Goal: Task Accomplishment & Management: Use online tool/utility

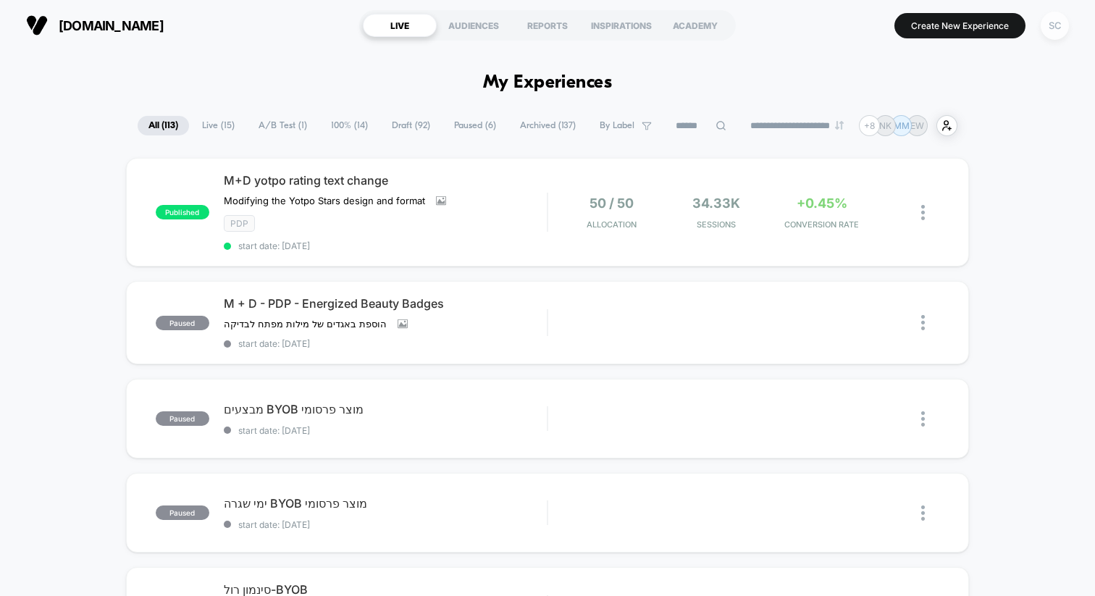
click at [1049, 35] on div "SC" at bounding box center [1055, 26] width 28 height 28
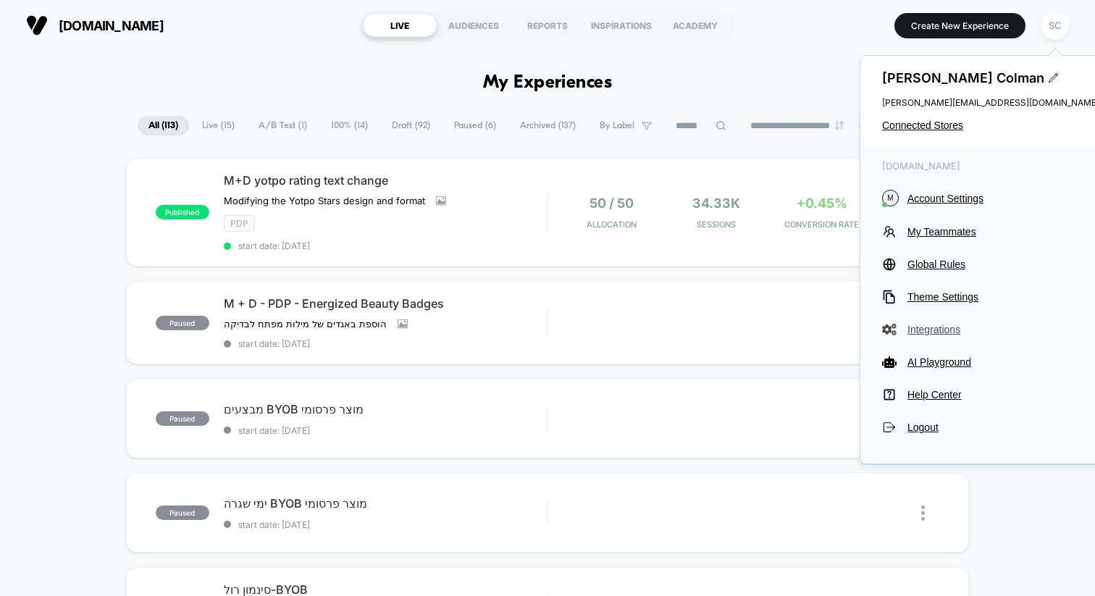
click at [922, 332] on span "Integrations" at bounding box center [1004, 330] width 192 height 12
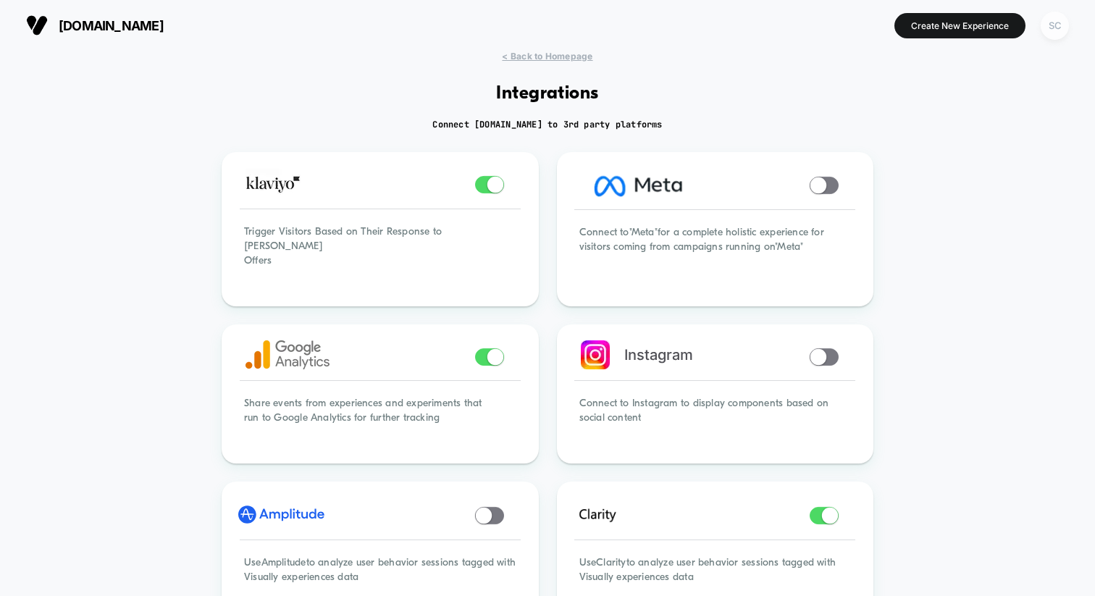
click at [1052, 28] on div "SC" at bounding box center [1055, 26] width 28 height 28
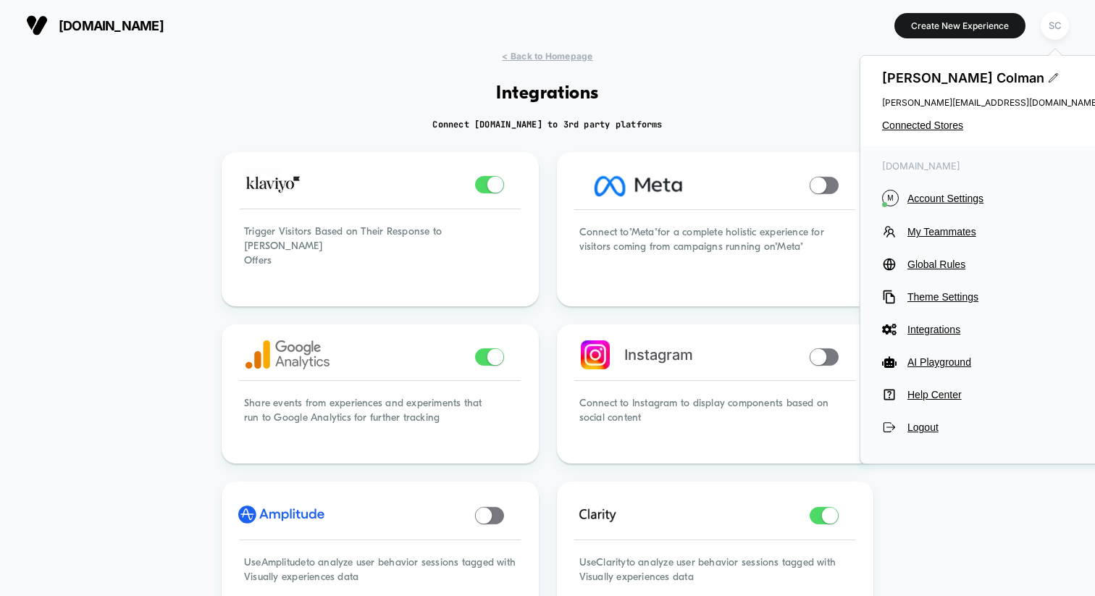
click at [941, 119] on div "[PERSON_NAME] [PERSON_NAME][EMAIL_ADDRESS][DOMAIN_NAME] Connected Stores" at bounding box center [991, 101] width 261 height 90
click at [936, 129] on span "Connected Stores" at bounding box center [990, 126] width 217 height 12
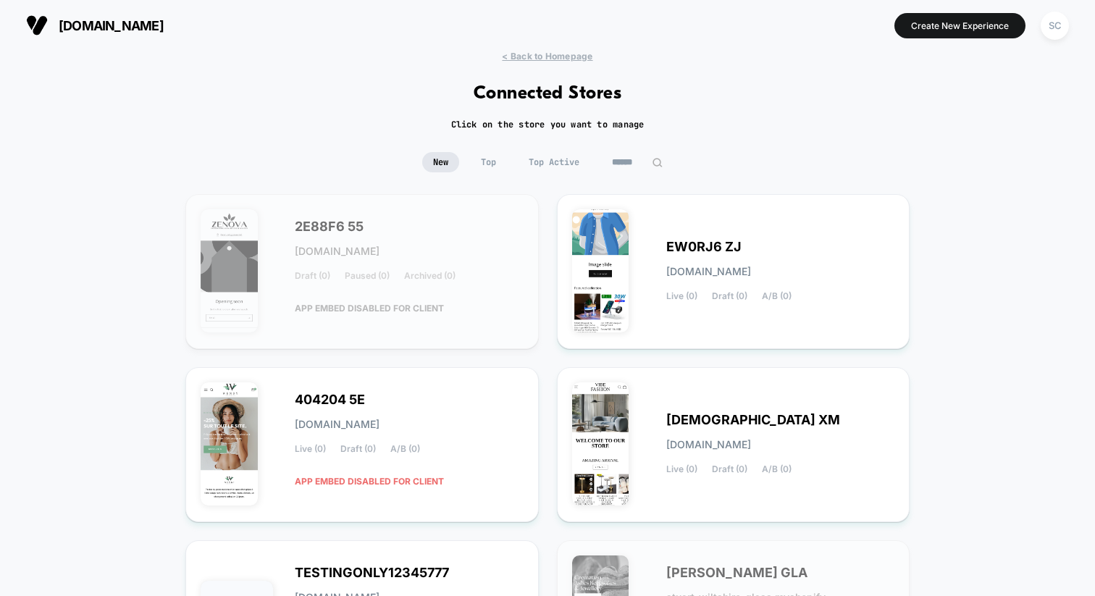
click at [626, 159] on input at bounding box center [637, 162] width 72 height 20
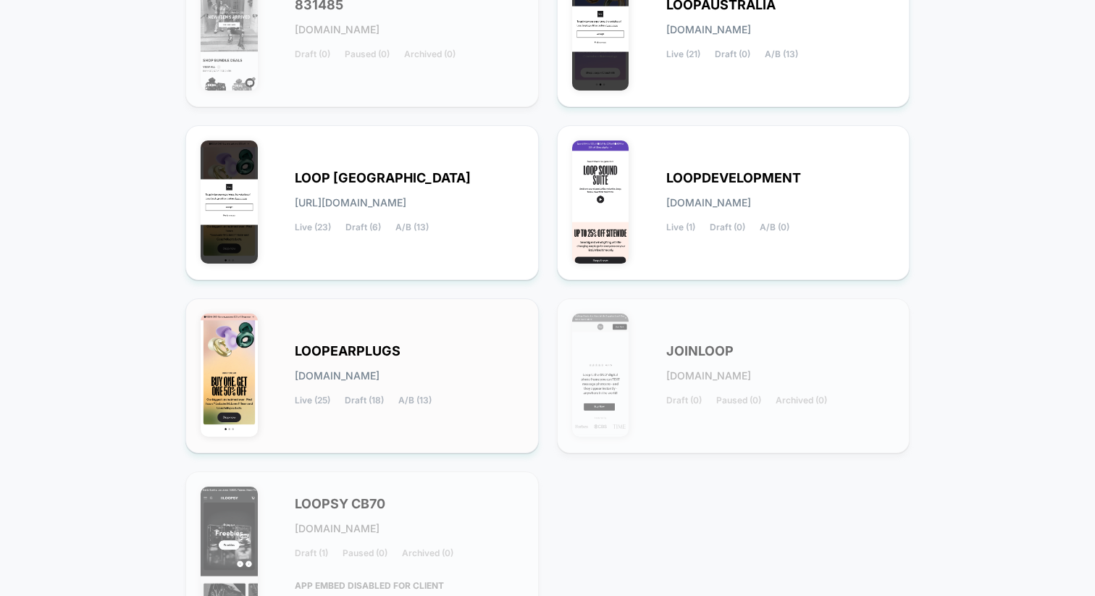
type input "****"
click at [423, 391] on div "LOOPEARPLUGS [DOMAIN_NAME] Live (25) Draft (18) A/B (13)" at bounding box center [409, 375] width 229 height 59
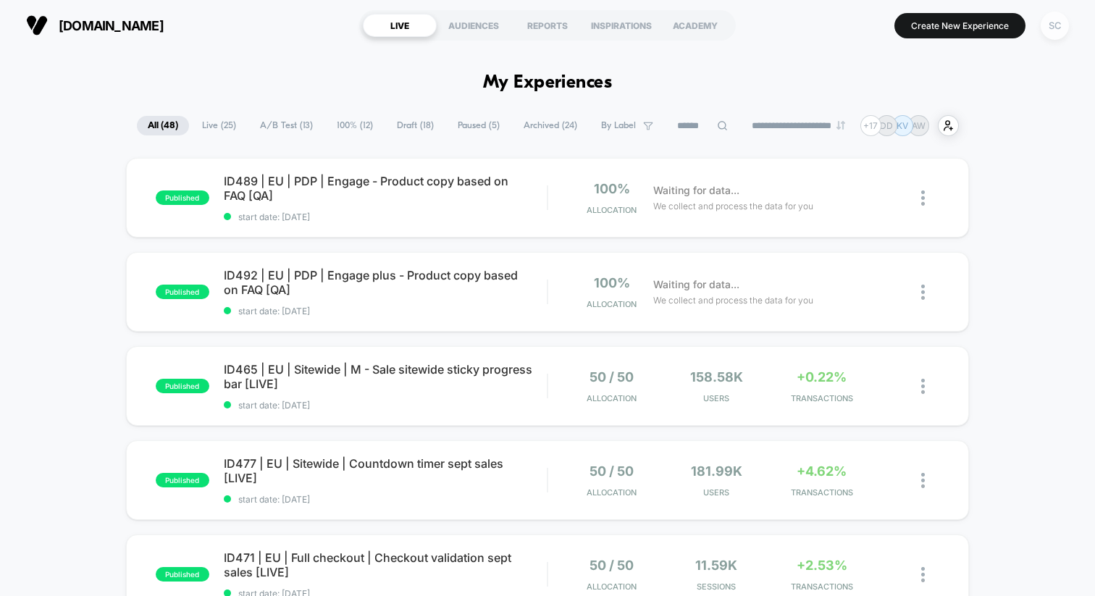
click at [1049, 32] on div "SC" at bounding box center [1055, 26] width 28 height 28
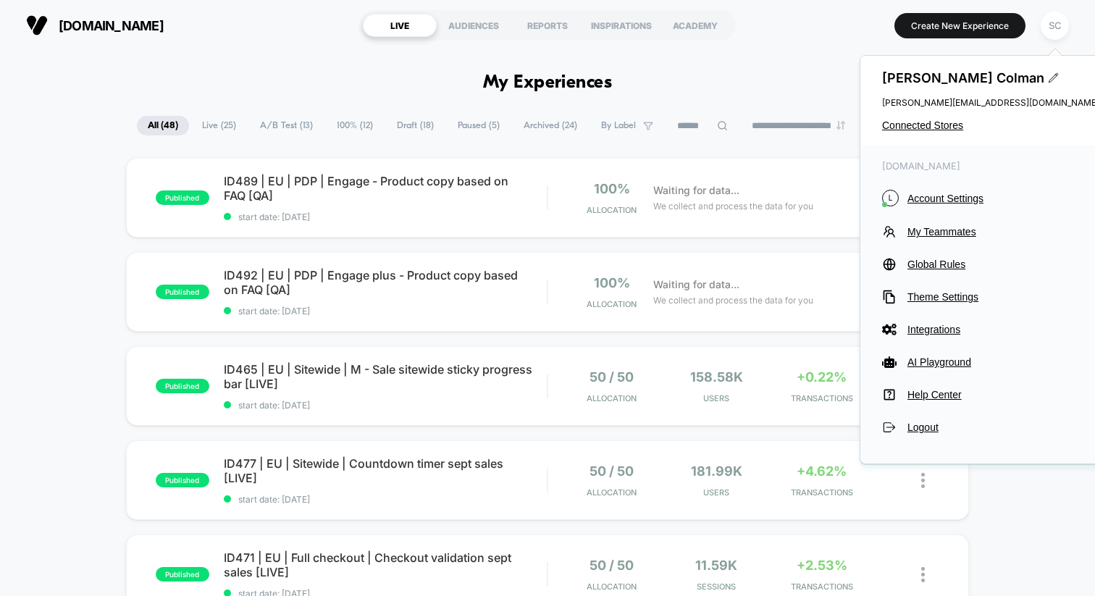
click at [930, 337] on div "[DOMAIN_NAME] L Account Settings My Teammates Global Rules Theme Settings Integ…" at bounding box center [991, 298] width 261 height 304
click at [929, 327] on span "Integrations" at bounding box center [1004, 330] width 192 height 12
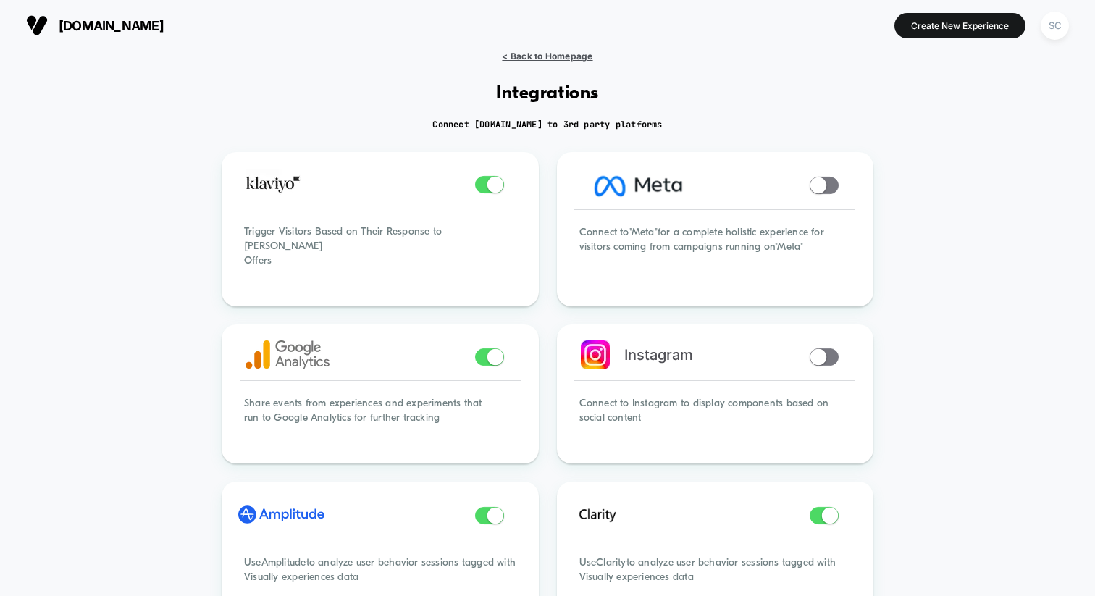
click at [518, 59] on span "< Back to Homepage" at bounding box center [547, 56] width 91 height 11
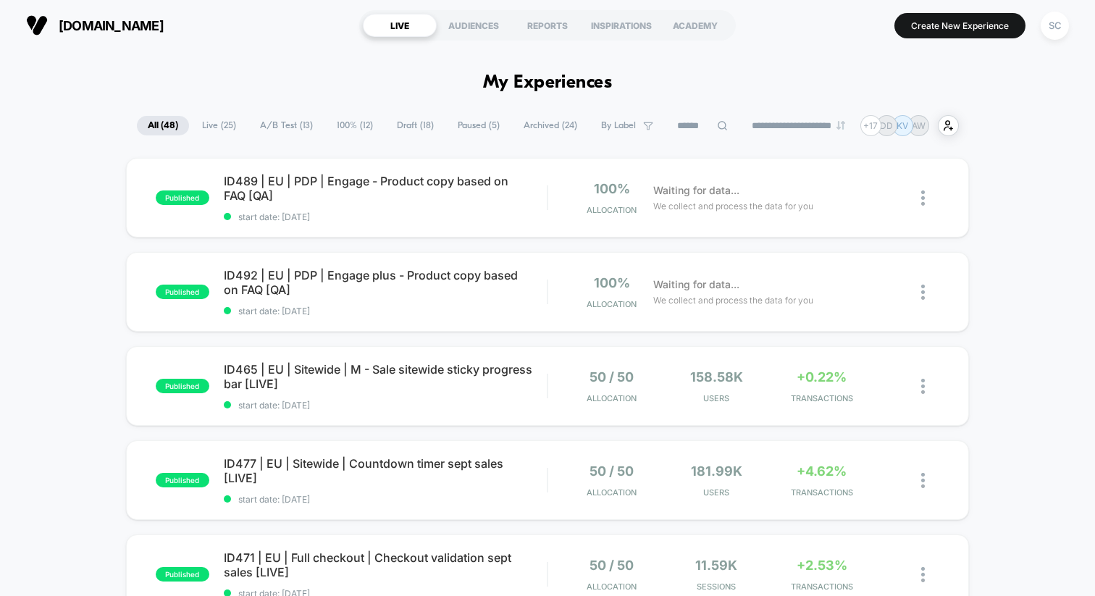
click at [1071, 24] on button "SC" at bounding box center [1055, 26] width 37 height 30
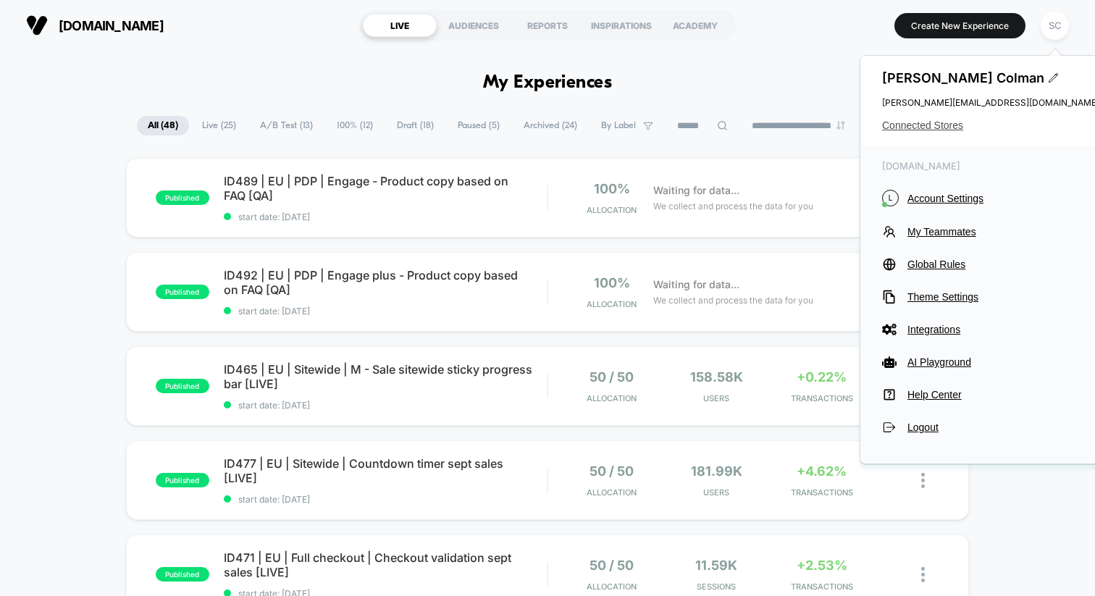
click at [935, 122] on span "Connected Stores" at bounding box center [990, 126] width 217 height 12
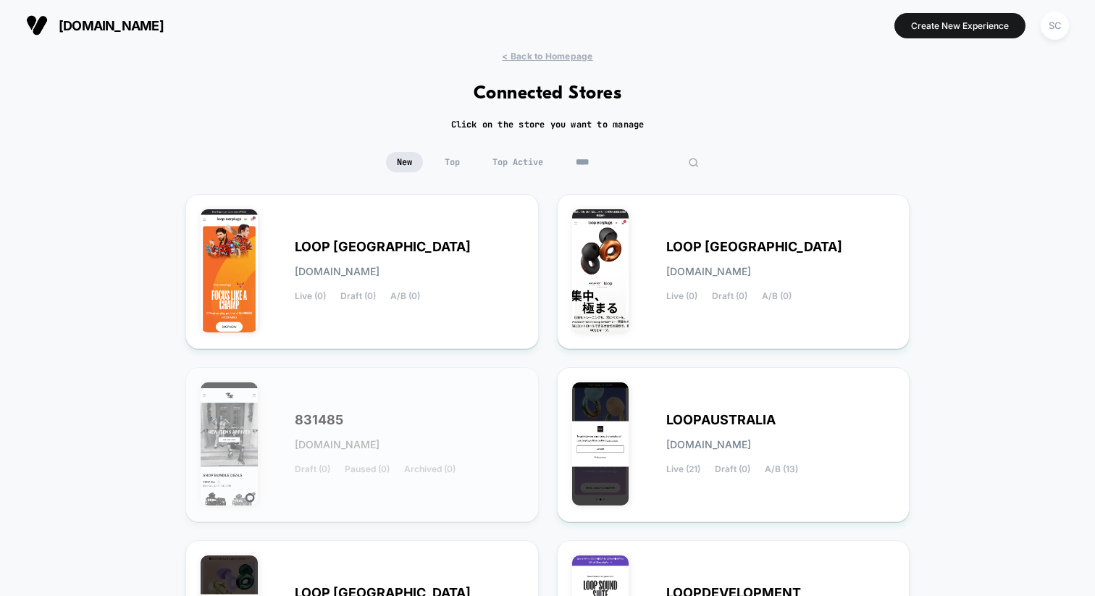
click at [610, 166] on input "****" at bounding box center [637, 162] width 145 height 20
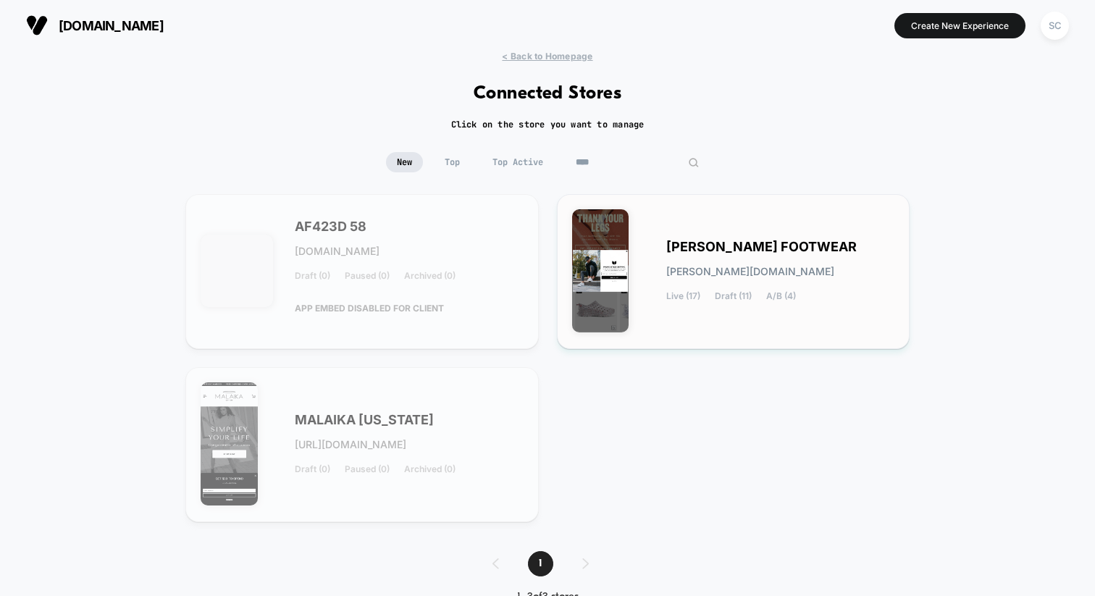
type input "****"
click at [678, 291] on span "Live (17)" at bounding box center [683, 296] width 34 height 10
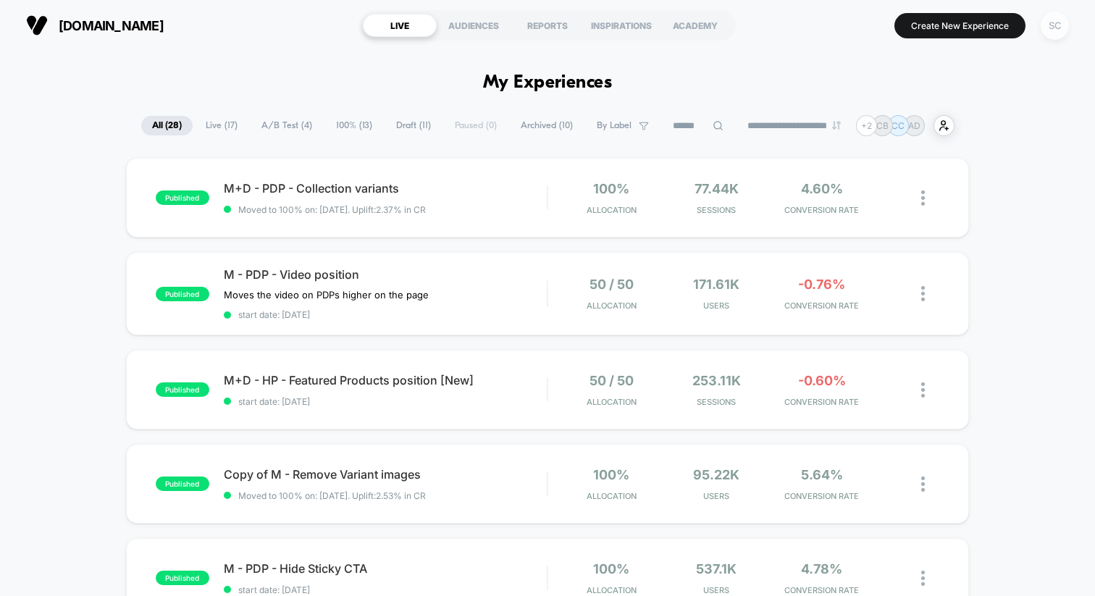
click at [1052, 22] on div "SC" at bounding box center [1055, 26] width 28 height 28
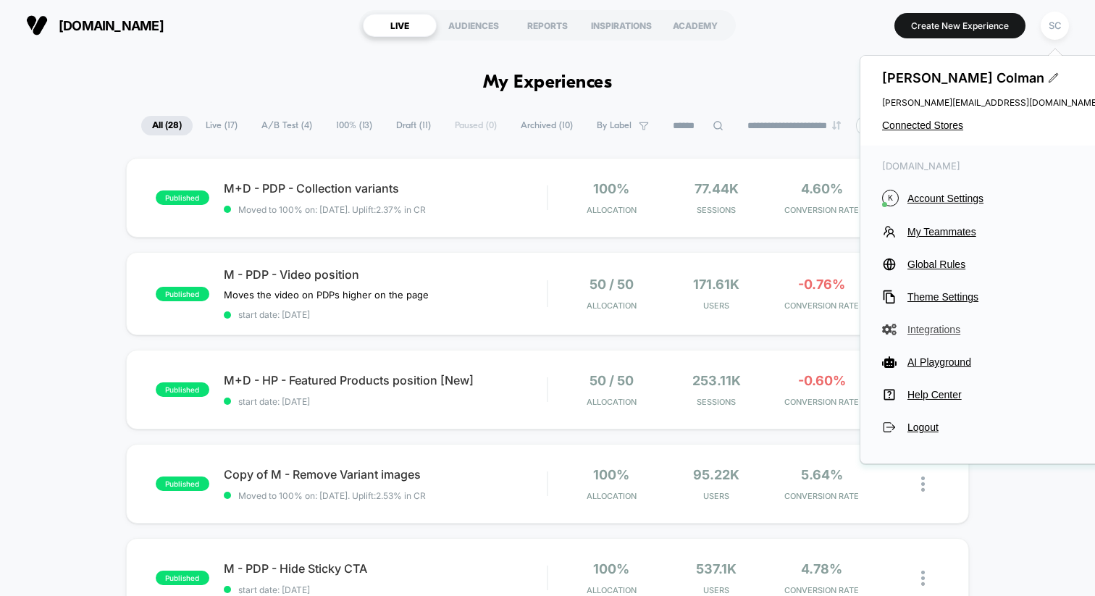
click at [915, 331] on span "Integrations" at bounding box center [1004, 330] width 192 height 12
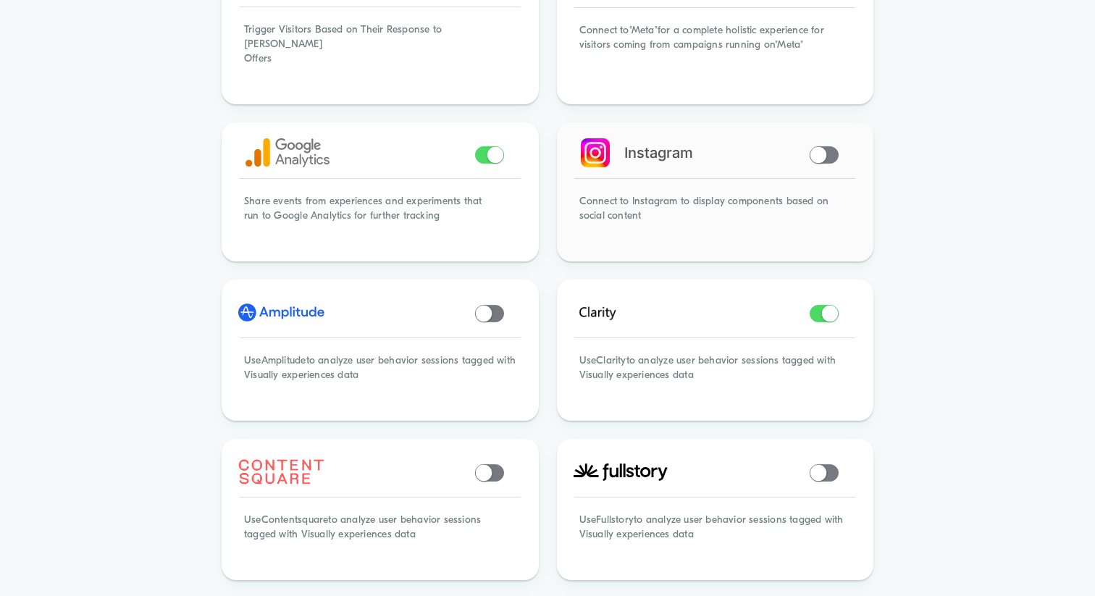
scroll to position [222, 0]
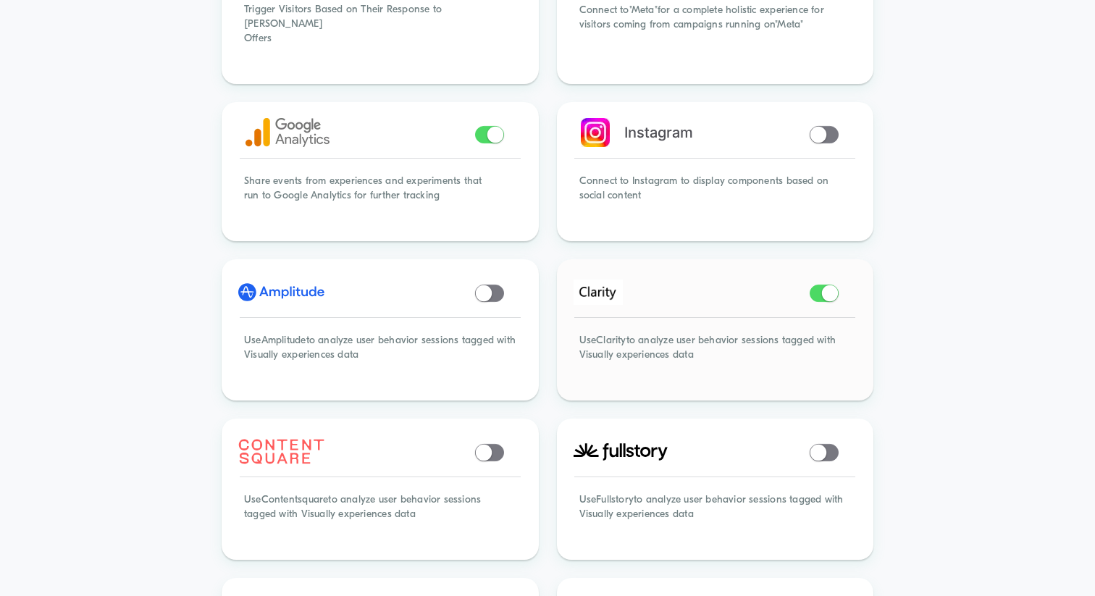
click at [655, 333] on div "Use Clarity to analyze user behavior sessions tagged with Visually experiences …" at bounding box center [715, 356] width 313 height 85
click at [917, 340] on div "< Back to Homepage Integrations Connect [DOMAIN_NAME] to 3rd party platforms Tr…" at bounding box center [547, 598] width 1095 height 1540
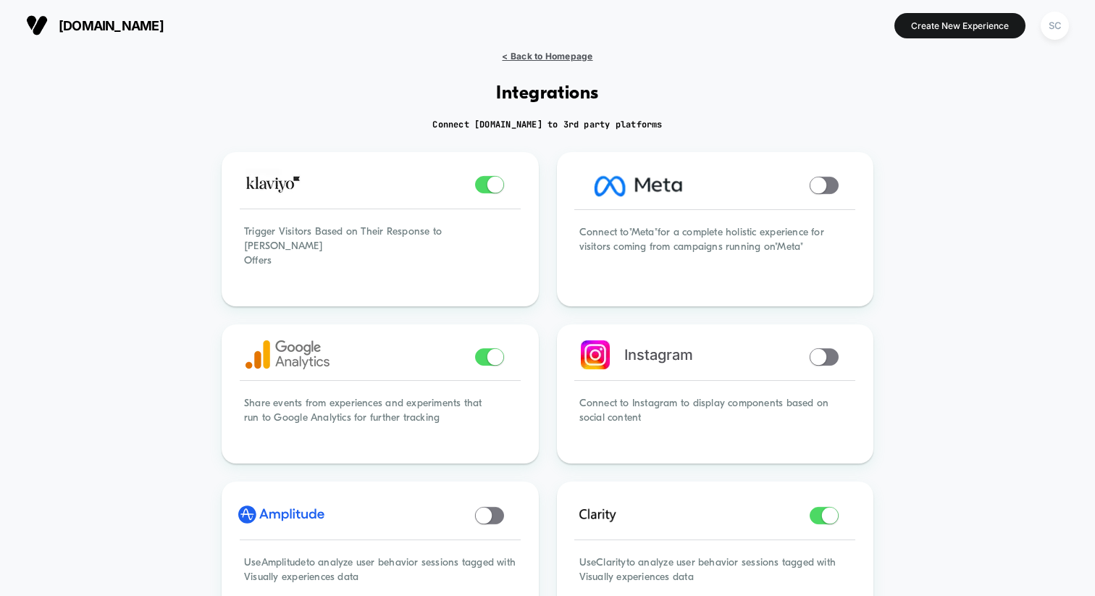
click at [533, 57] on span "< Back to Homepage" at bounding box center [547, 56] width 91 height 11
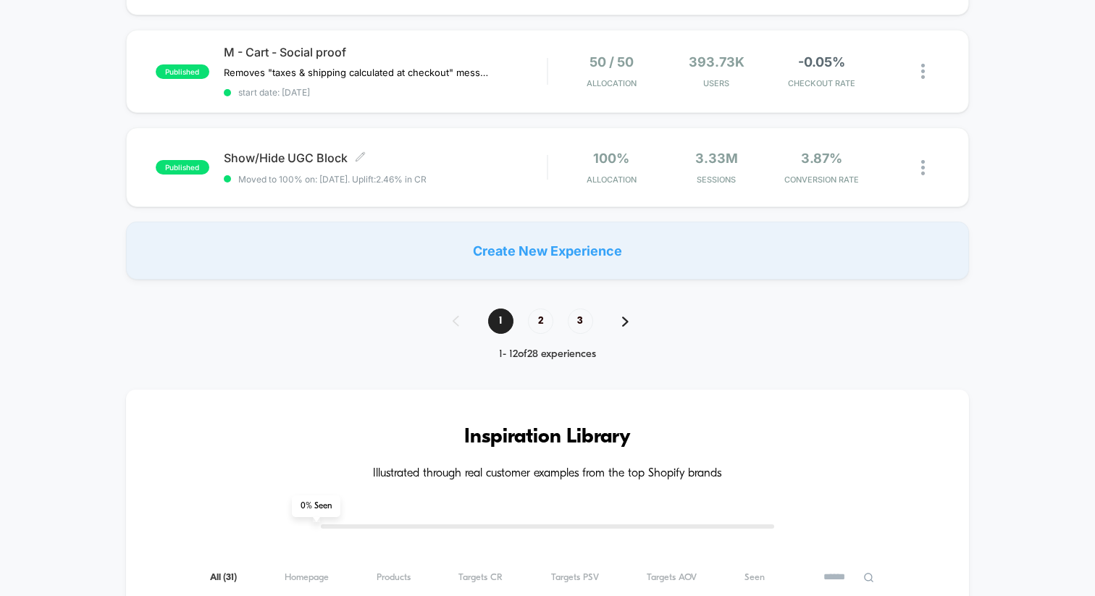
scroll to position [1076, 0]
click at [537, 322] on span "2" at bounding box center [540, 322] width 25 height 25
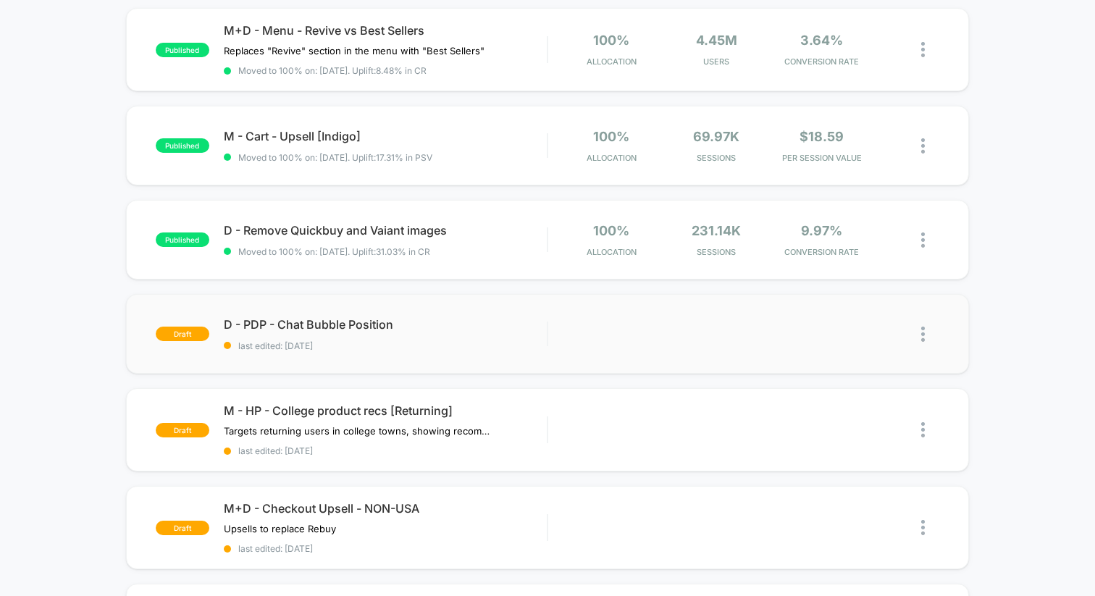
scroll to position [0, 0]
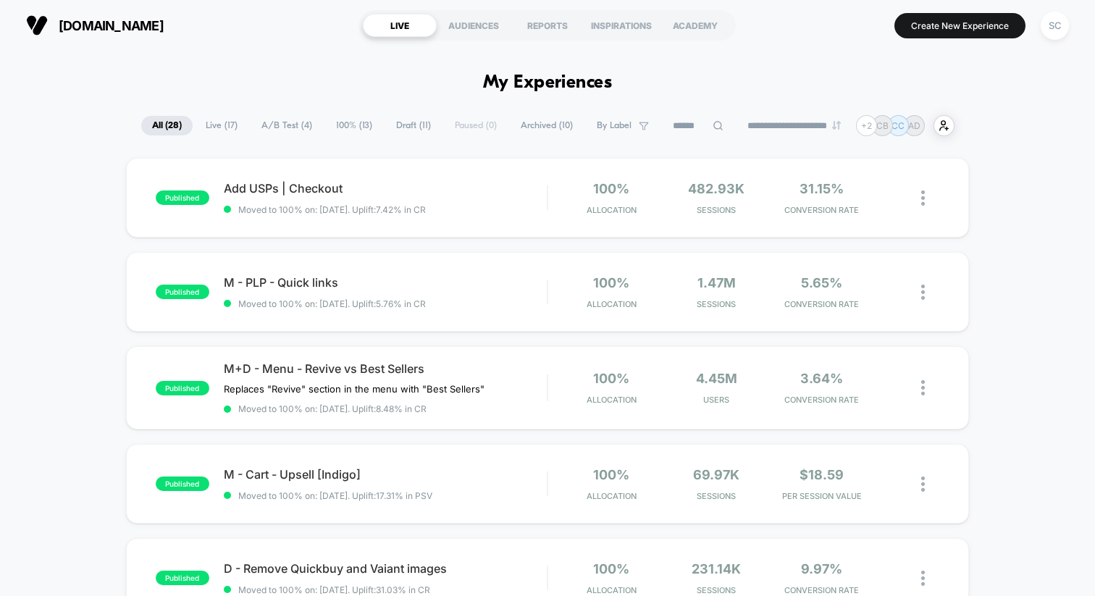
click at [452, 134] on div "**********" at bounding box center [547, 125] width 813 height 21
click at [468, 128] on div "**********" at bounding box center [547, 125] width 813 height 21
click at [530, 130] on span "Archived ( 10 )" at bounding box center [547, 126] width 74 height 20
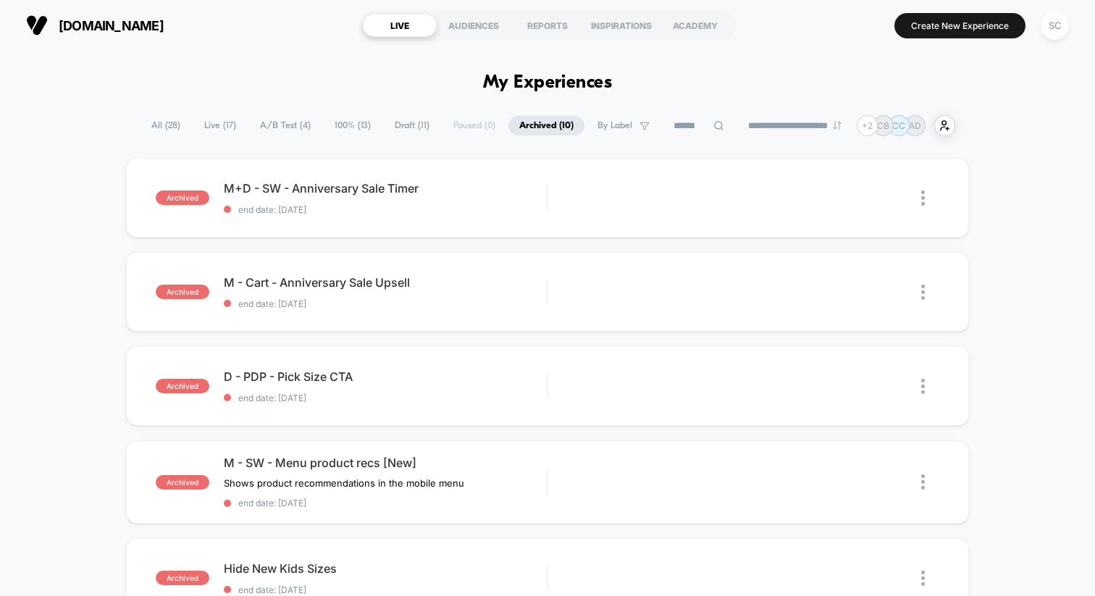
drag, startPoint x: 477, startPoint y: 193, endPoint x: 209, endPoint y: 143, distance: 272.6
click at [154, 122] on span "All ( 28 )" at bounding box center [166, 126] width 51 height 20
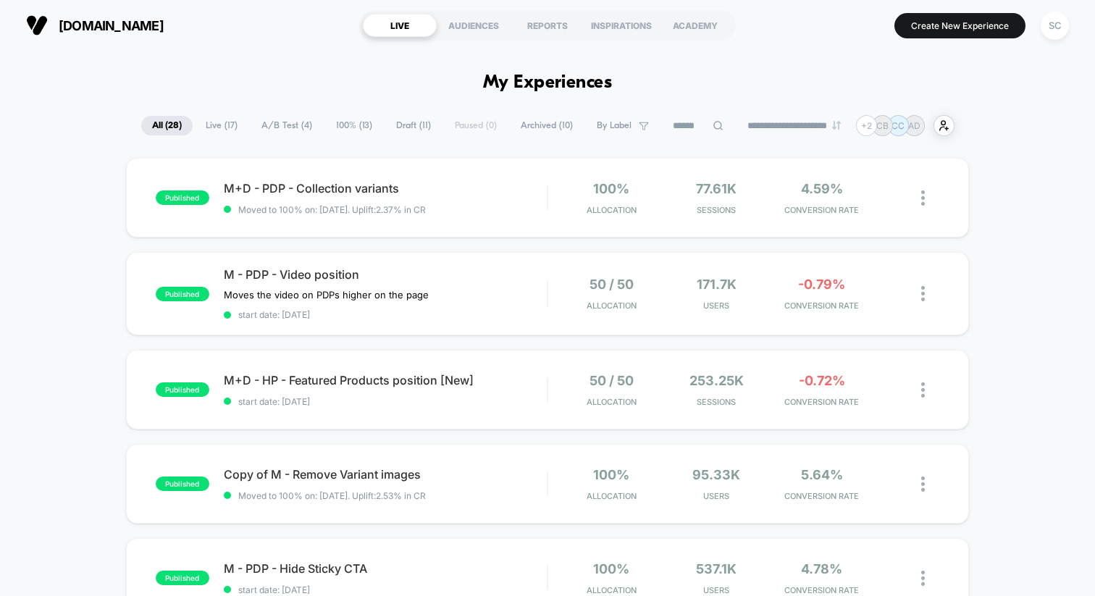
click at [682, 123] on input at bounding box center [698, 125] width 72 height 17
type input "**"
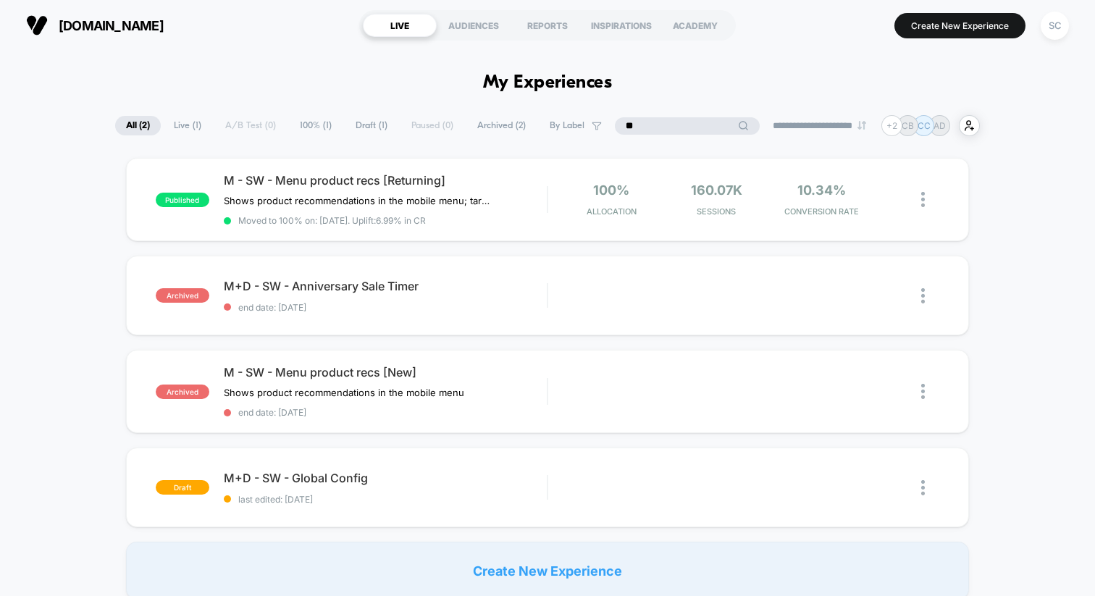
click at [651, 117] on input "**" at bounding box center [687, 125] width 145 height 17
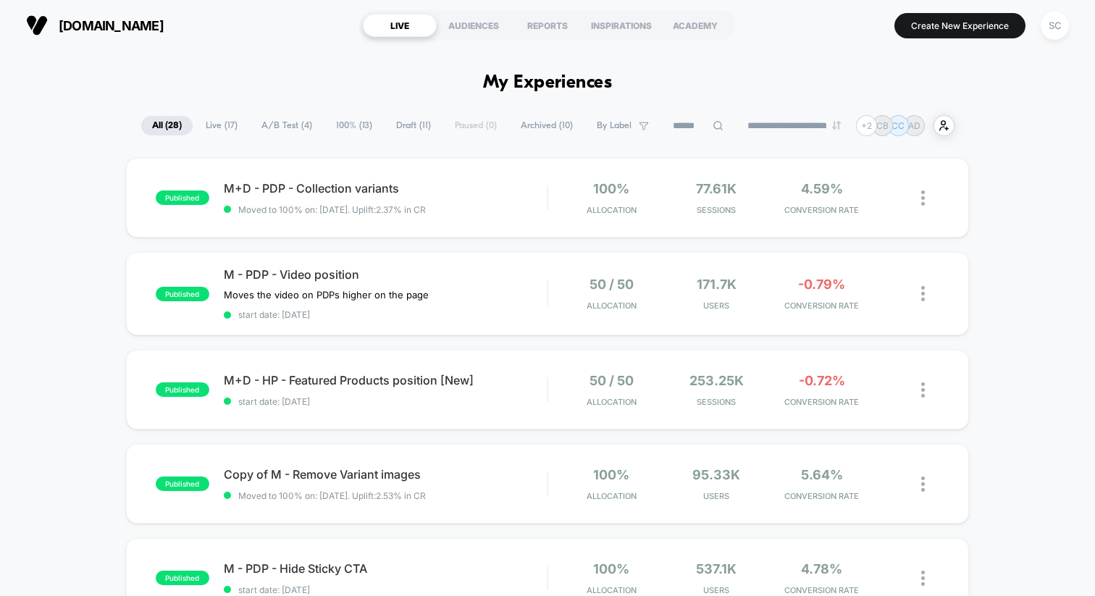
click at [288, 127] on div "**********" at bounding box center [547, 125] width 813 height 21
click at [403, 132] on span "Draft ( 11 )" at bounding box center [413, 126] width 57 height 20
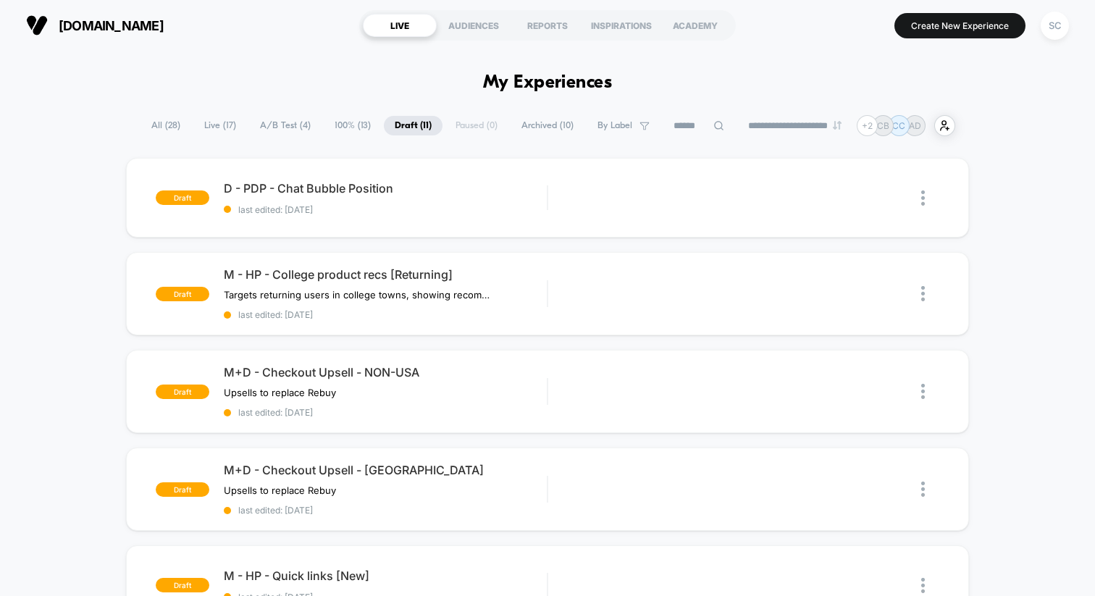
click at [283, 126] on span "A/B Test ( 4 )" at bounding box center [285, 126] width 72 height 20
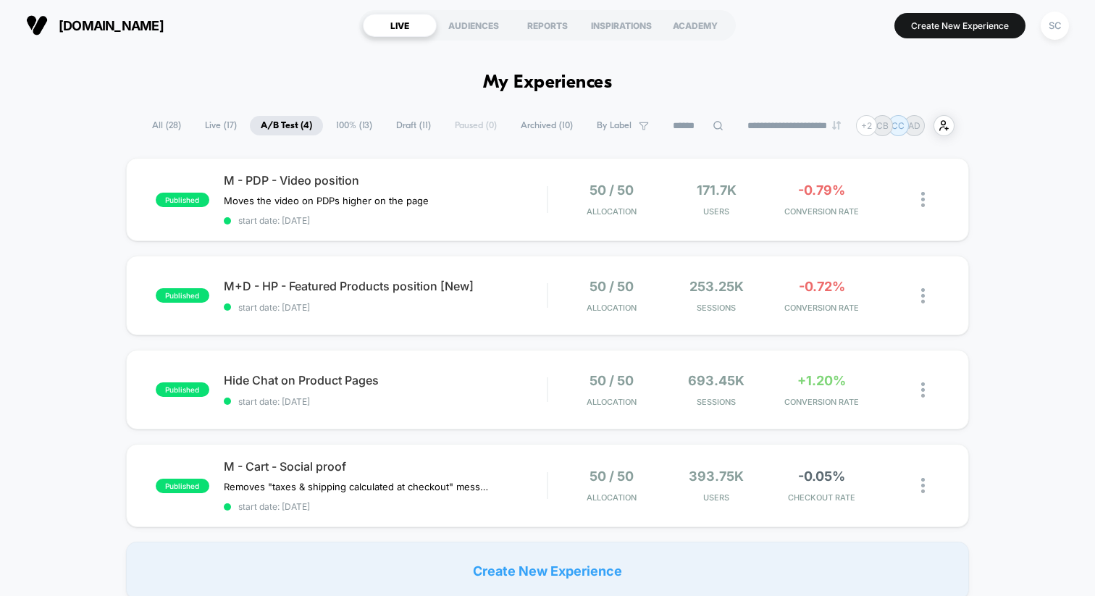
click at [540, 123] on span "Archived ( 10 )" at bounding box center [547, 126] width 74 height 20
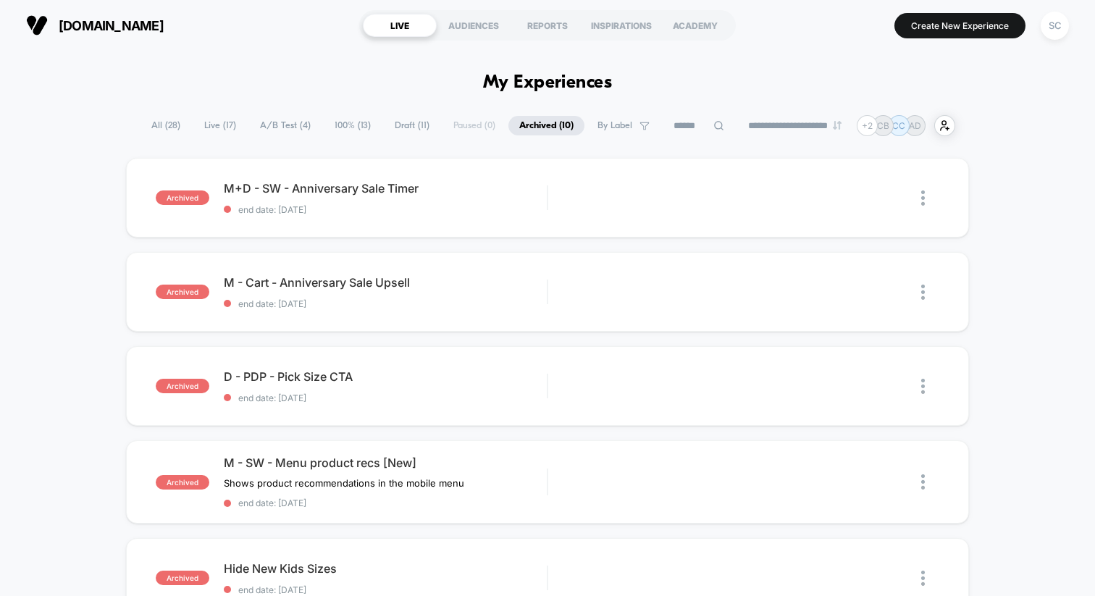
click at [151, 130] on span "All ( 28 )" at bounding box center [166, 126] width 51 height 20
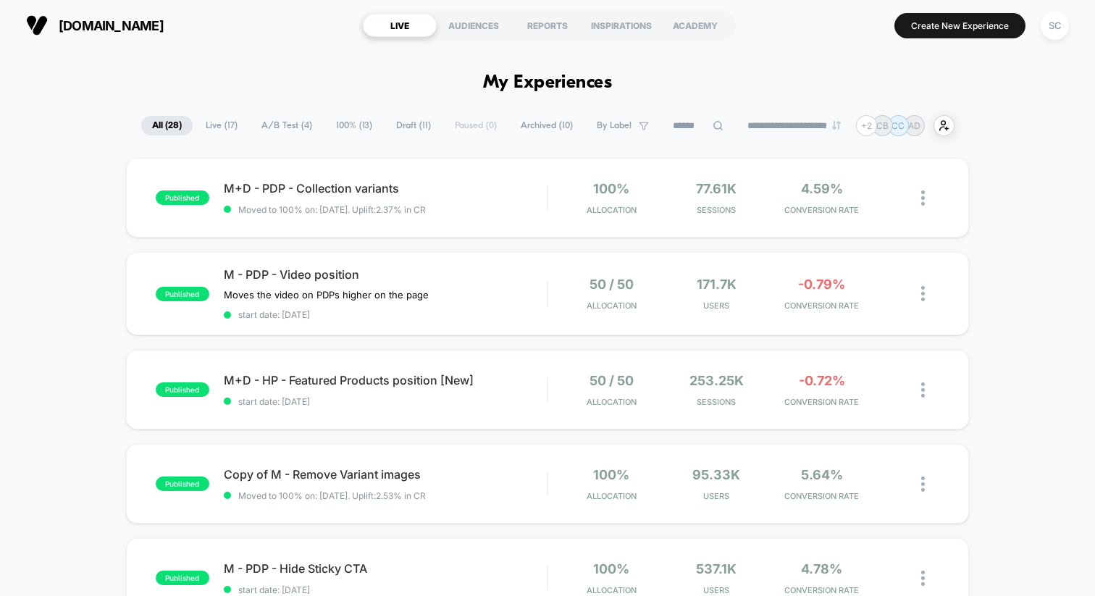
click at [698, 120] on input at bounding box center [698, 125] width 72 height 17
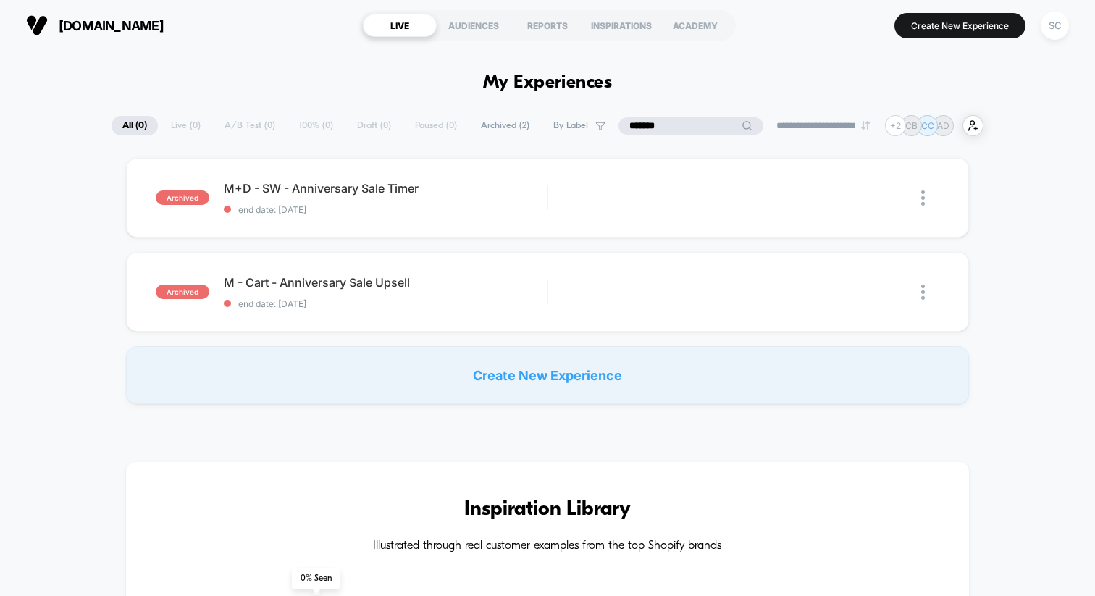
type input "*******"
click at [702, 122] on input "*******" at bounding box center [691, 125] width 145 height 17
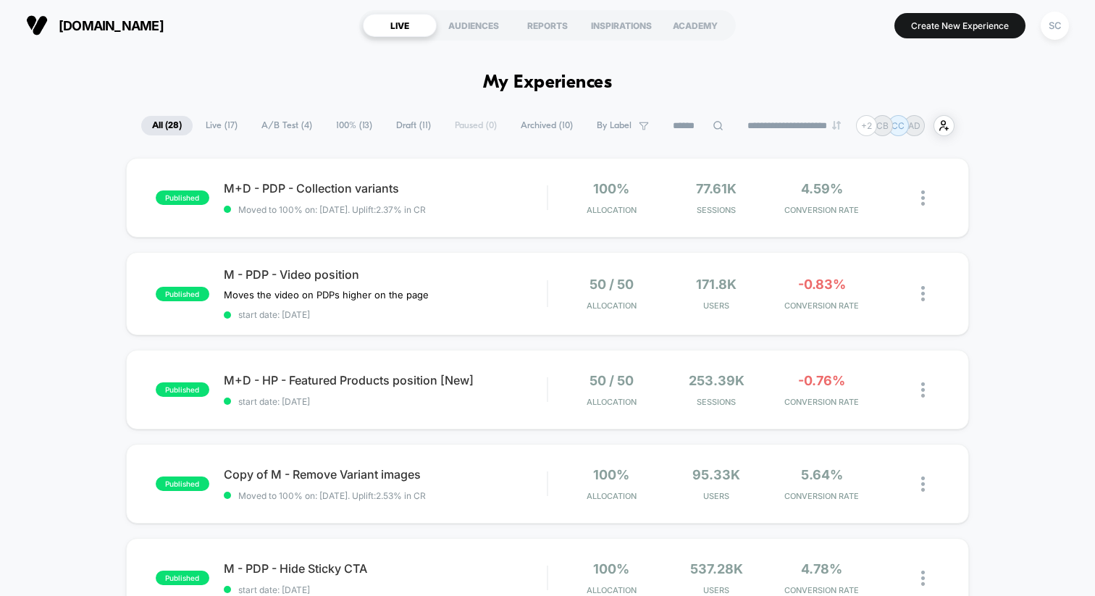
click at [527, 127] on span "Archived ( 10 )" at bounding box center [547, 126] width 74 height 20
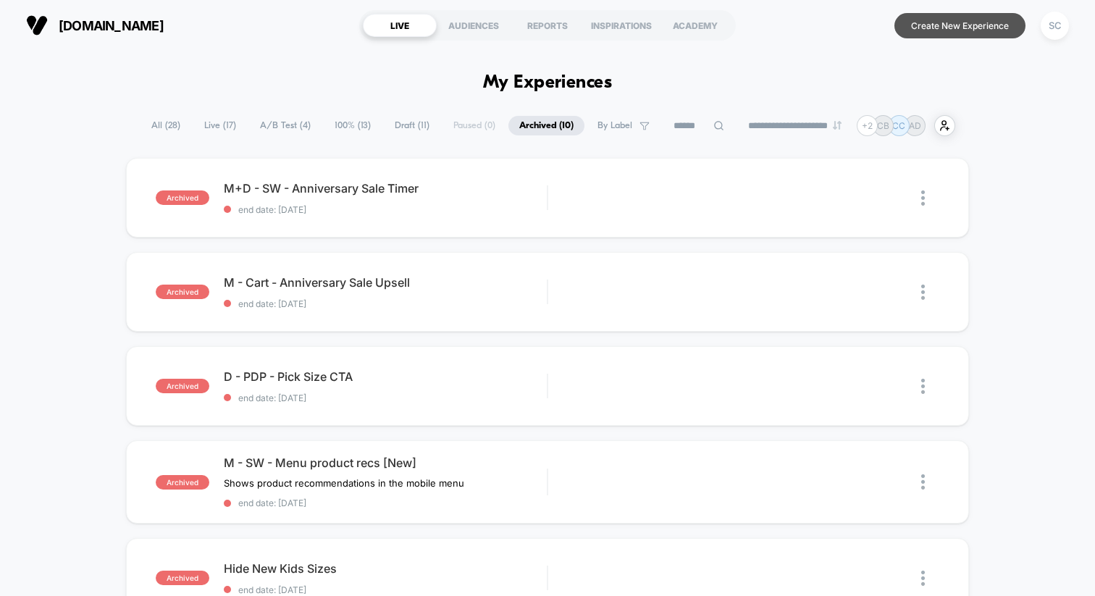
click at [970, 21] on button "Create New Experience" at bounding box center [960, 25] width 131 height 25
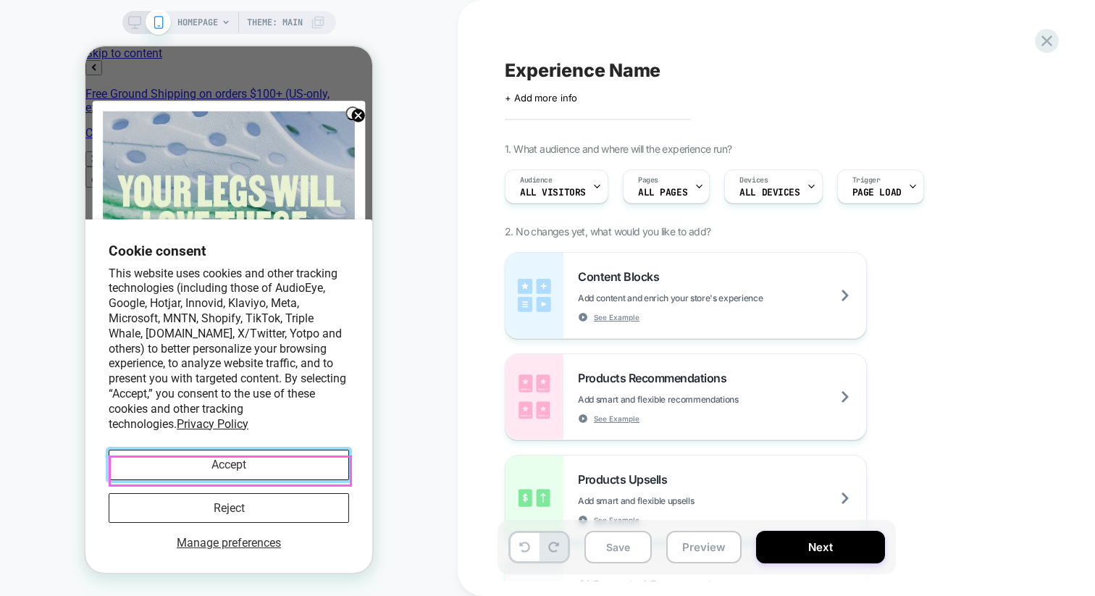
click at [222, 469] on button "Accept" at bounding box center [229, 465] width 240 height 30
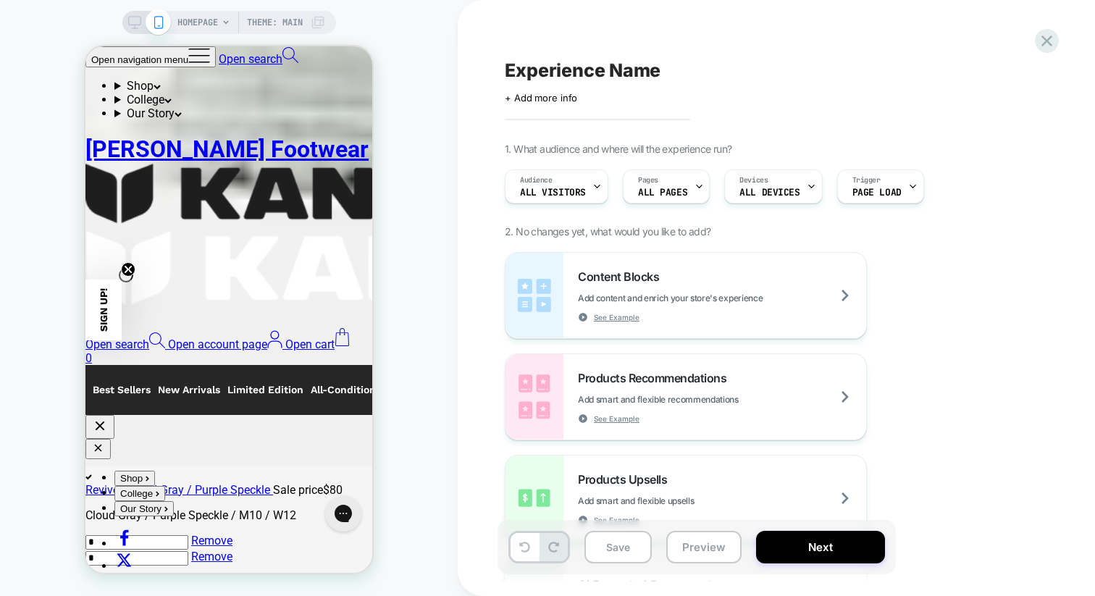
scroll to position [1322, 0]
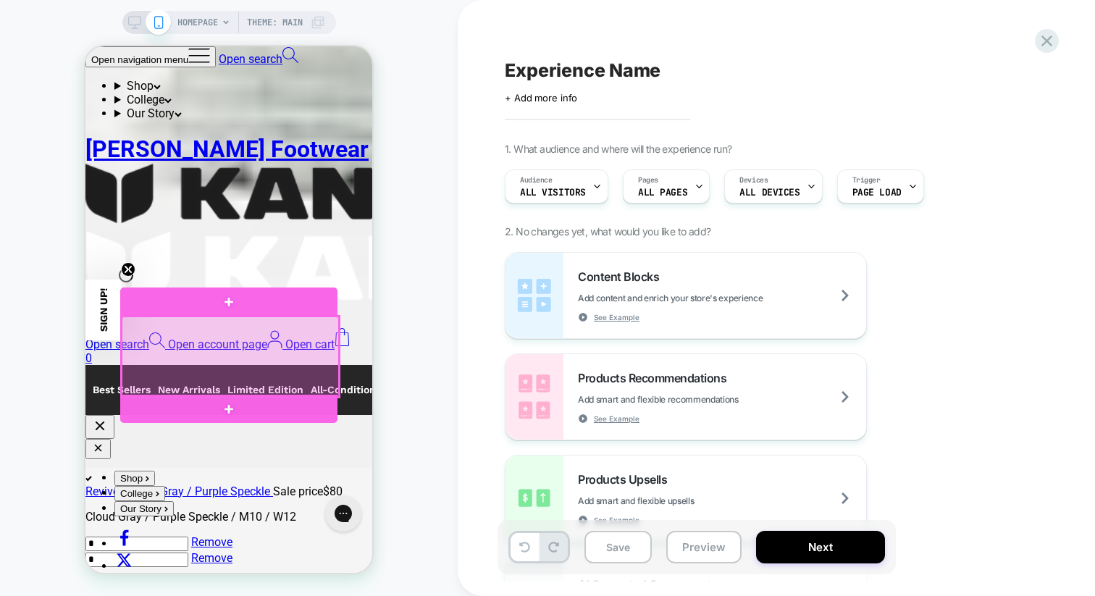
click at [278, 341] on div at bounding box center [230, 357] width 217 height 80
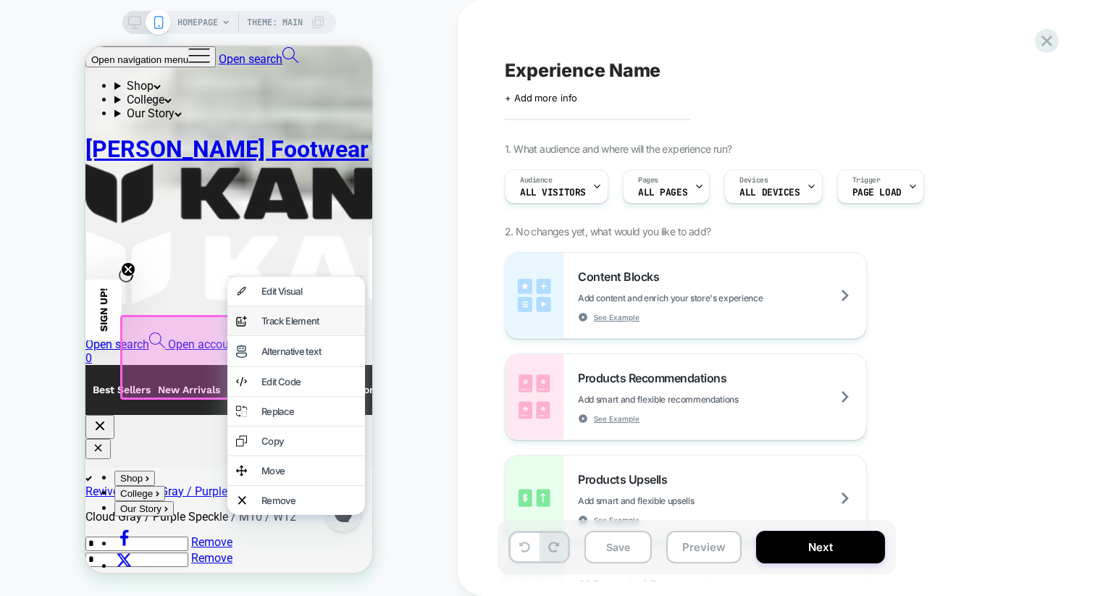
click at [267, 327] on div "Track Element" at bounding box center [309, 321] width 95 height 12
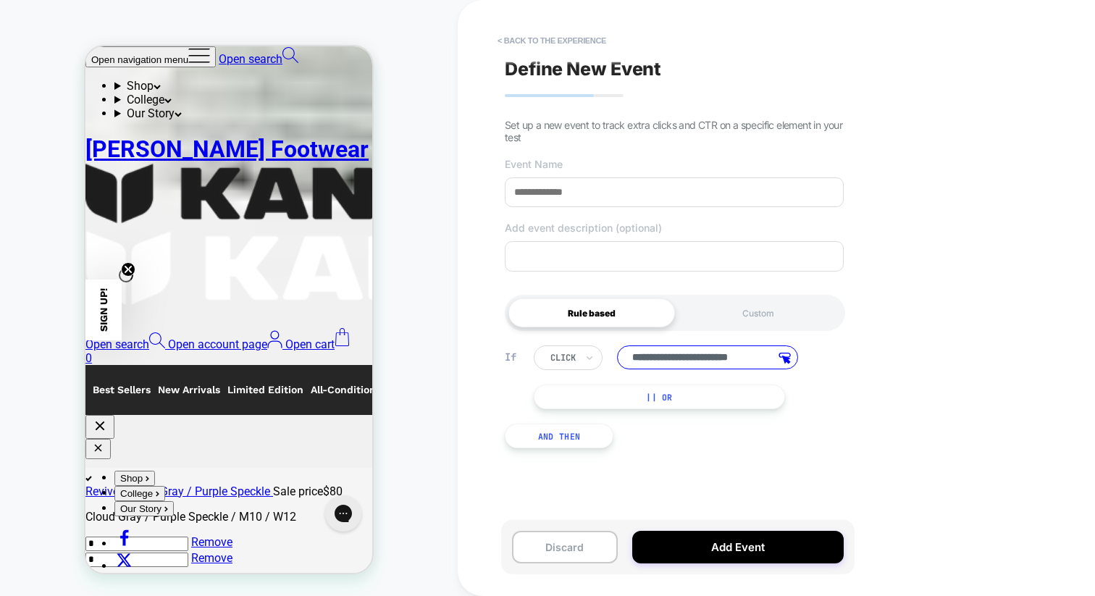
scroll to position [0, 0]
click at [574, 363] on div at bounding box center [563, 357] width 25 height 13
click at [580, 357] on div "click" at bounding box center [568, 358] width 69 height 25
drag, startPoint x: 662, startPoint y: 361, endPoint x: 716, endPoint y: 369, distance: 54.1
click at [716, 369] on input "**********" at bounding box center [707, 358] width 181 height 24
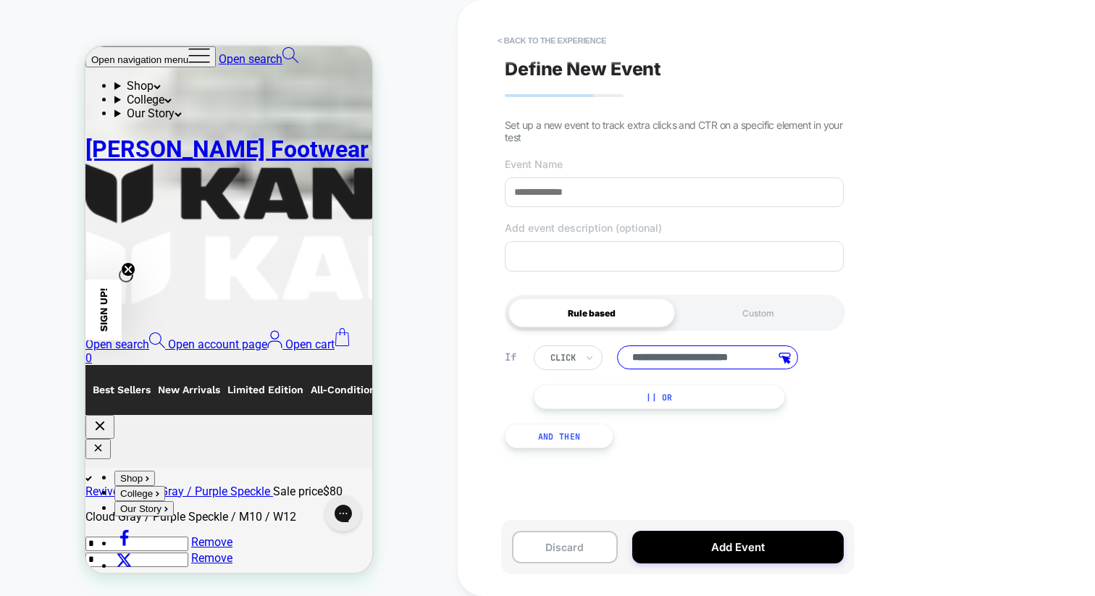
click at [703, 366] on input "**********" at bounding box center [707, 358] width 181 height 24
click at [865, 351] on div "**********" at bounding box center [776, 298] width 637 height 596
click at [749, 322] on div "Custom" at bounding box center [758, 312] width 167 height 29
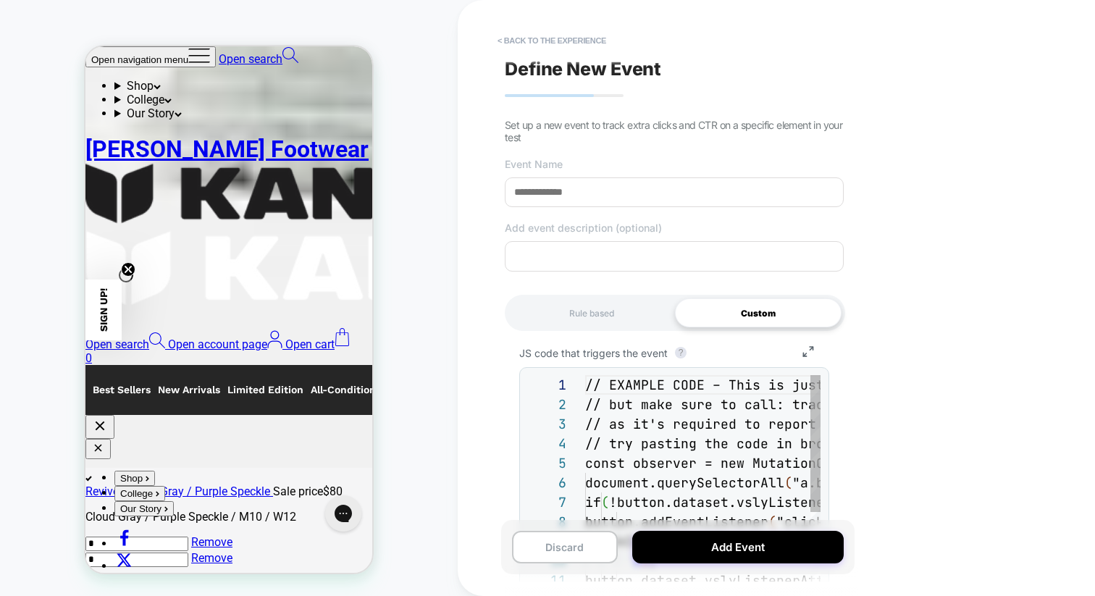
scroll to position [156, 0]
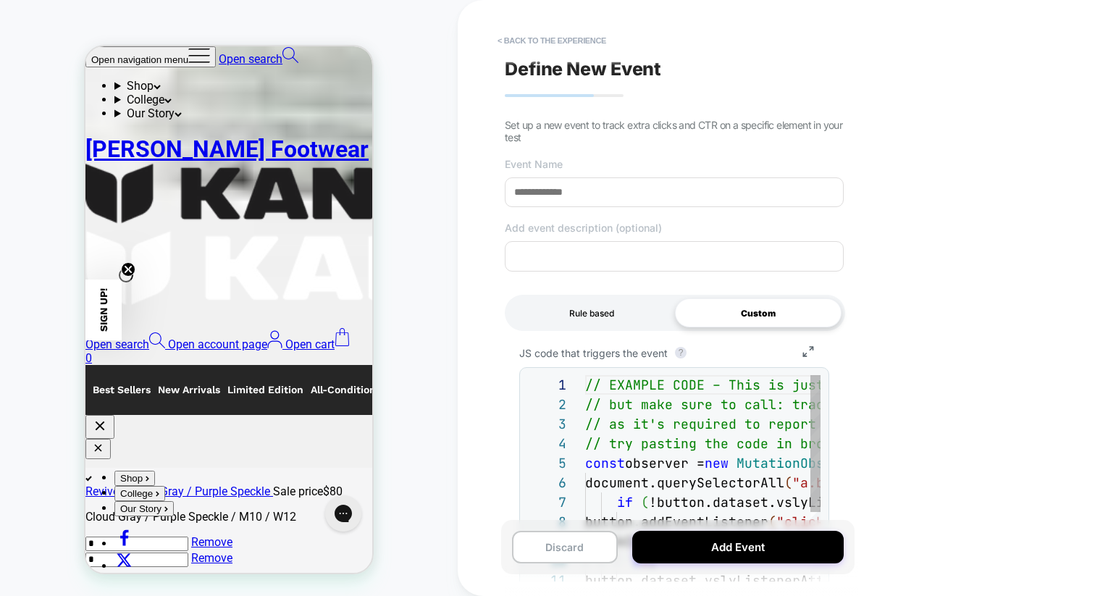
click at [590, 313] on div "Rule based" at bounding box center [592, 312] width 167 height 29
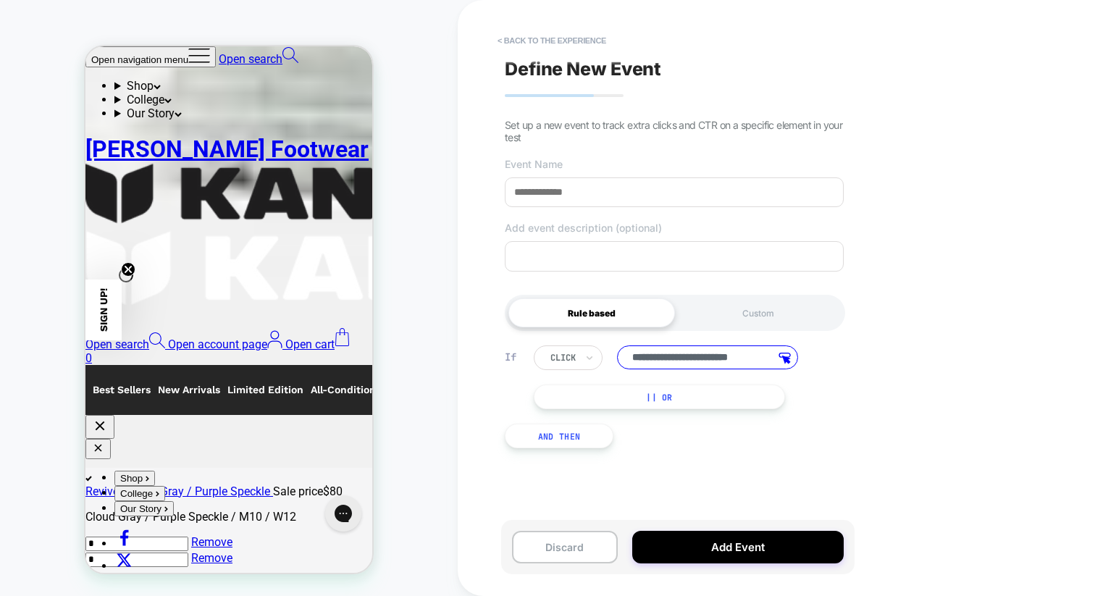
scroll to position [0, 0]
click at [530, 184] on input at bounding box center [674, 192] width 339 height 30
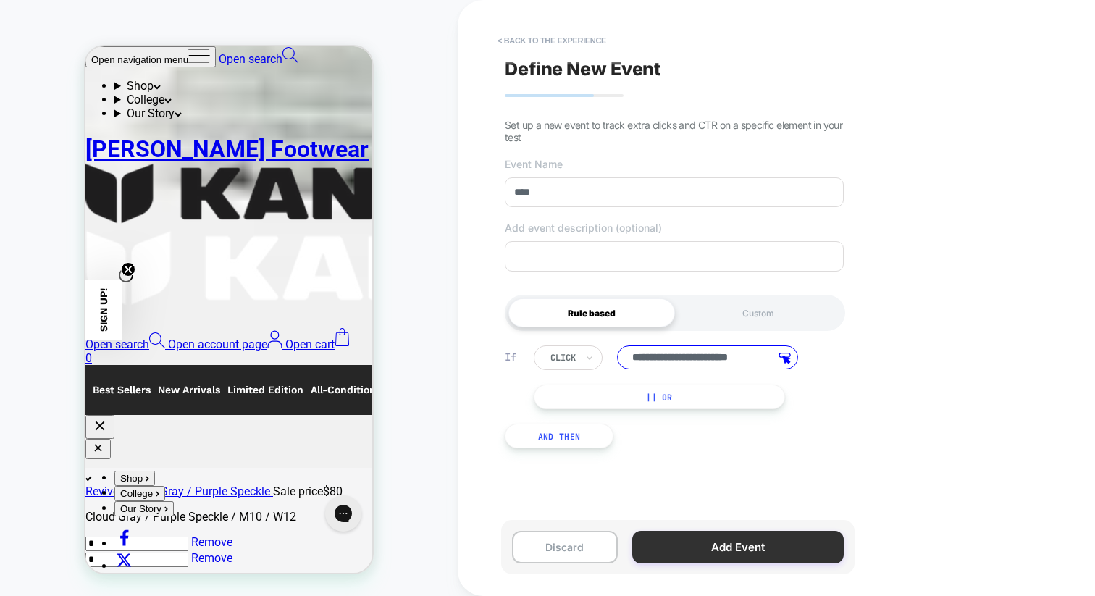
type input "****"
click at [706, 556] on button "Add Event" at bounding box center [738, 547] width 212 height 33
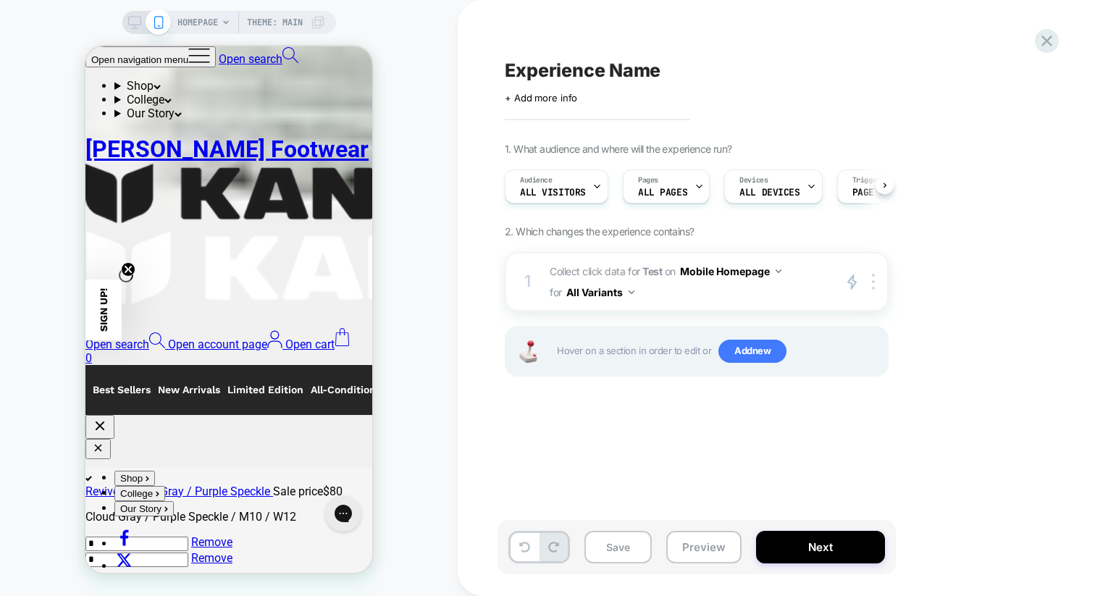
scroll to position [0, 1]
click at [594, 295] on button "All Variants" at bounding box center [600, 292] width 68 height 21
click at [600, 293] on button "All Variants" at bounding box center [600, 292] width 68 height 21
click at [697, 267] on button "Mobile Homepage" at bounding box center [730, 271] width 101 height 21
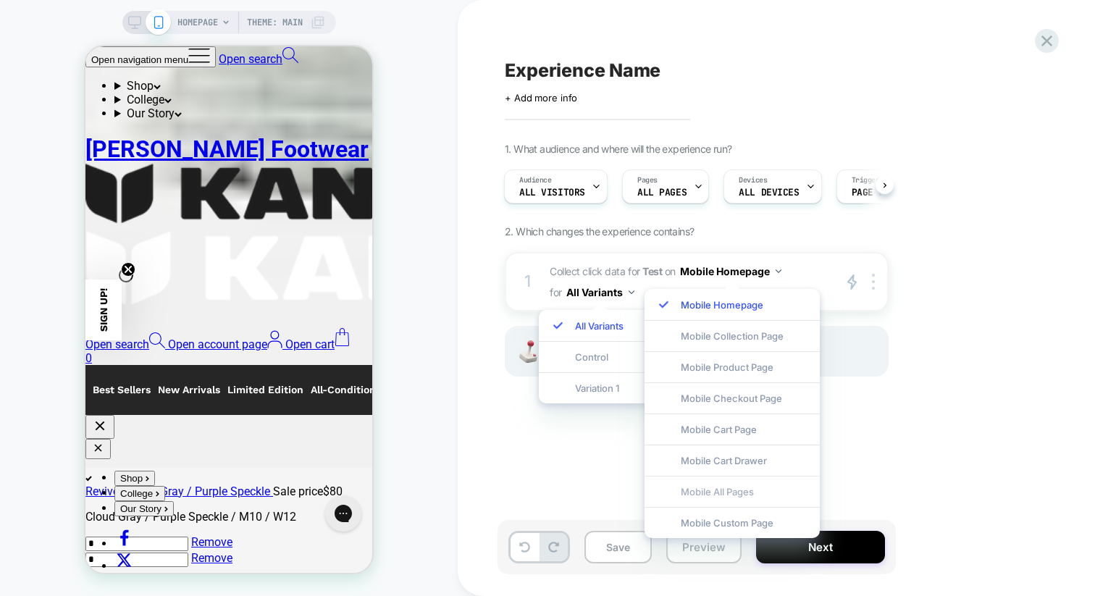
click at [729, 501] on div "Mobile All Pages" at bounding box center [732, 491] width 175 height 31
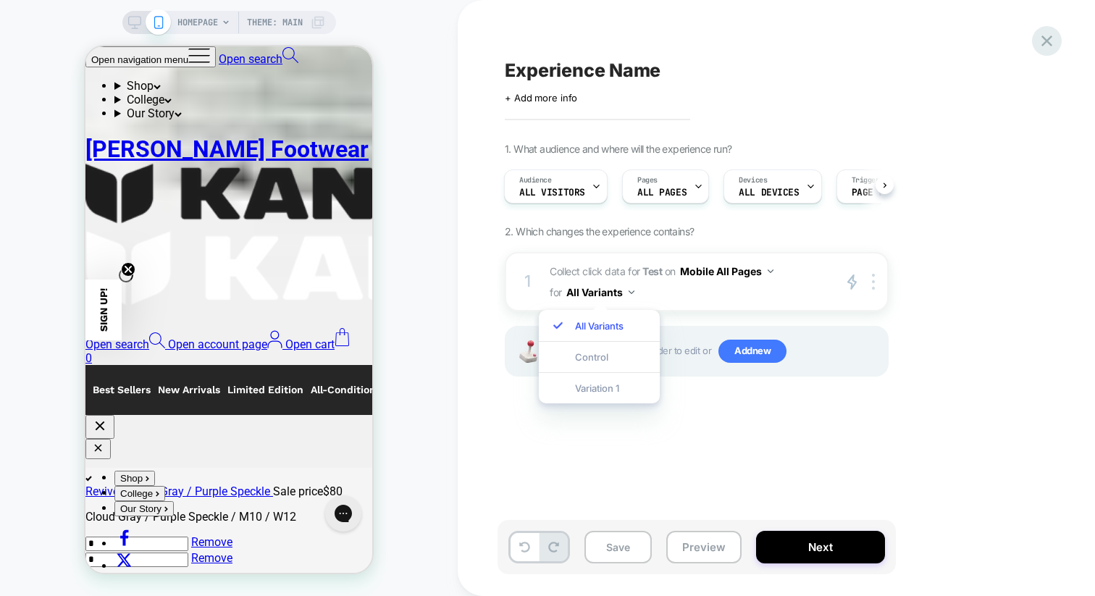
click at [1044, 37] on icon at bounding box center [1047, 40] width 11 height 11
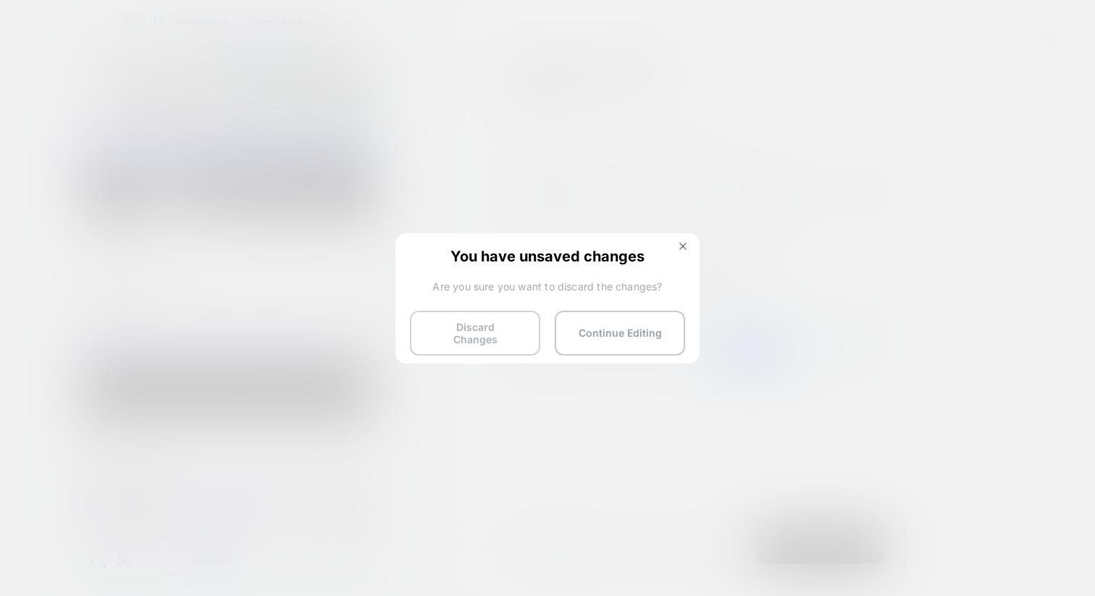
click at [447, 331] on button "Discard Changes" at bounding box center [475, 333] width 130 height 45
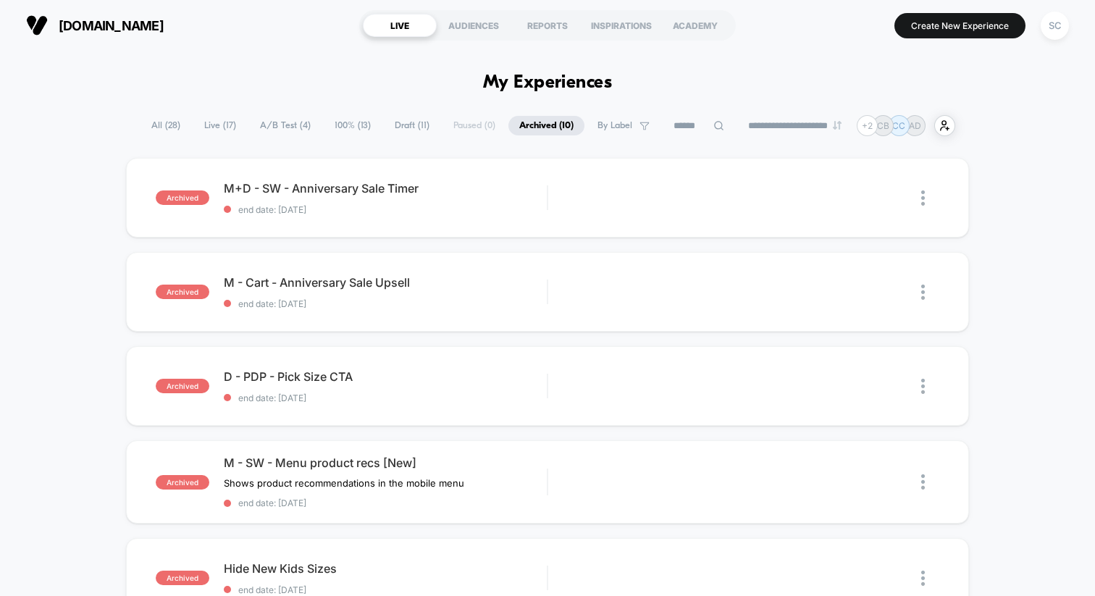
click at [163, 124] on span "All ( 28 )" at bounding box center [166, 126] width 51 height 20
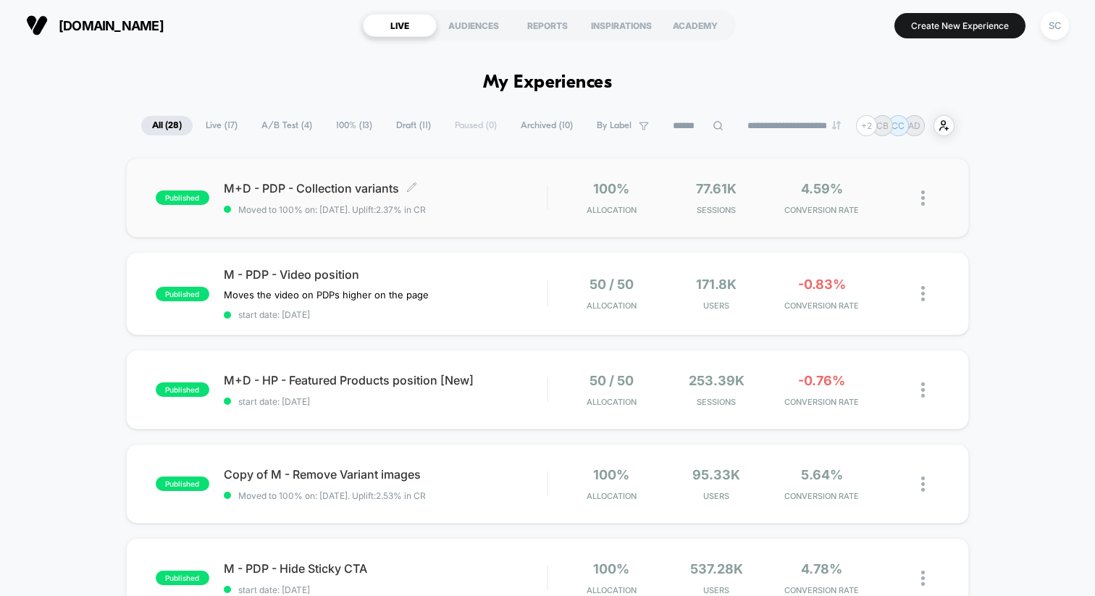
click at [336, 208] on span "Moved to 100% on: [DATE] . Uplift: 2.37% in CR" at bounding box center [332, 209] width 188 height 11
click at [256, 125] on span "A/B Test ( 4 )" at bounding box center [287, 126] width 72 height 20
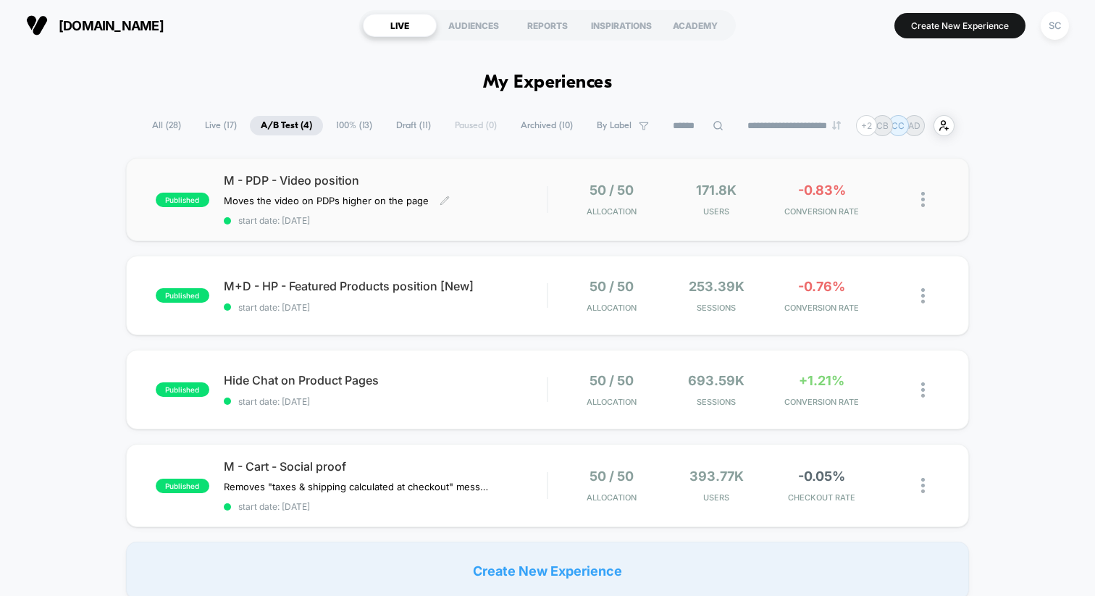
click at [305, 208] on div "M - PDP - Video position Moves the video on PDPs higher on the page Click to ed…" at bounding box center [385, 199] width 323 height 53
